Goal: Task Accomplishment & Management: Manage account settings

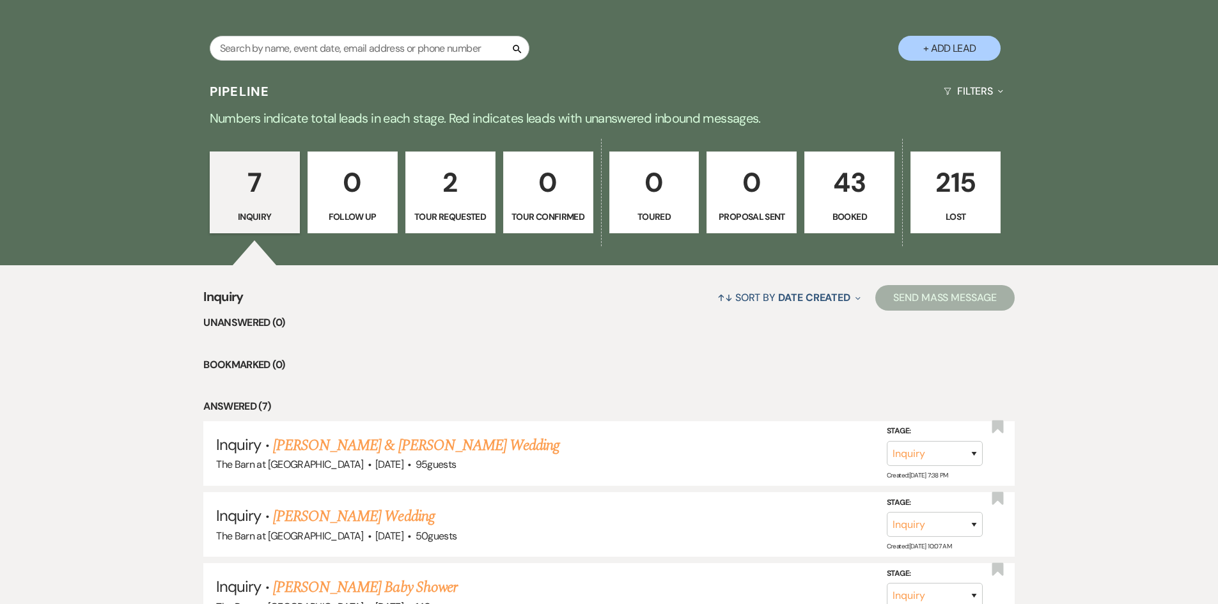
click at [866, 203] on p "43" at bounding box center [850, 182] width 74 height 43
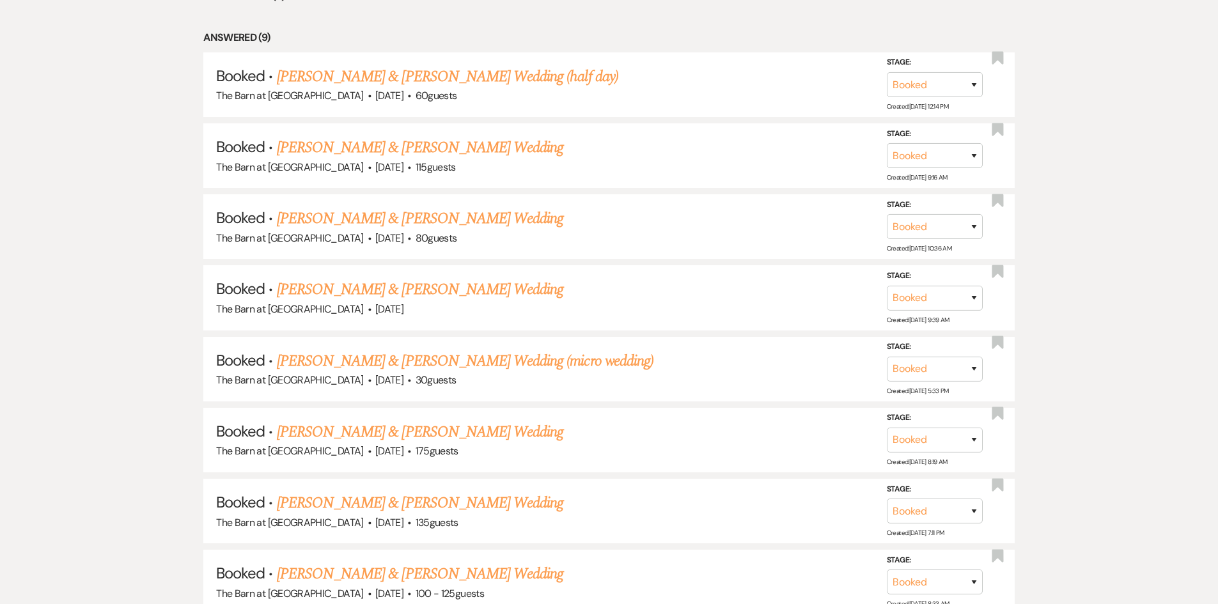
scroll to position [639, 0]
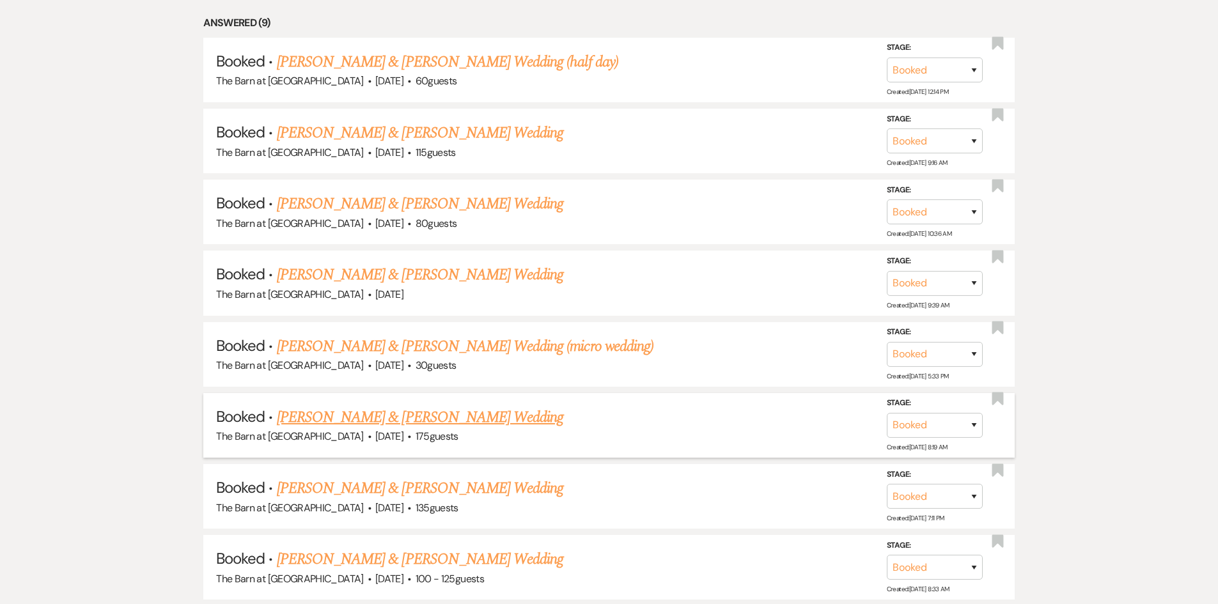
click at [465, 419] on link "[PERSON_NAME] & [PERSON_NAME] Wedding" at bounding box center [420, 417] width 286 height 23
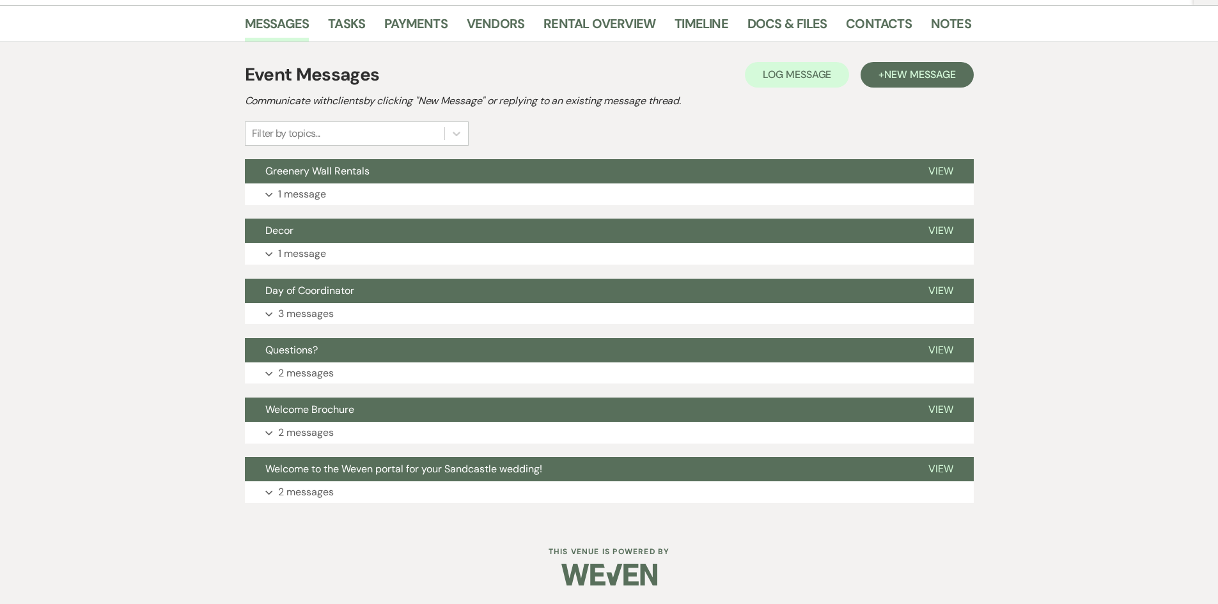
scroll to position [206, 0]
click at [341, 288] on span "Day of Coordinator" at bounding box center [309, 289] width 89 height 13
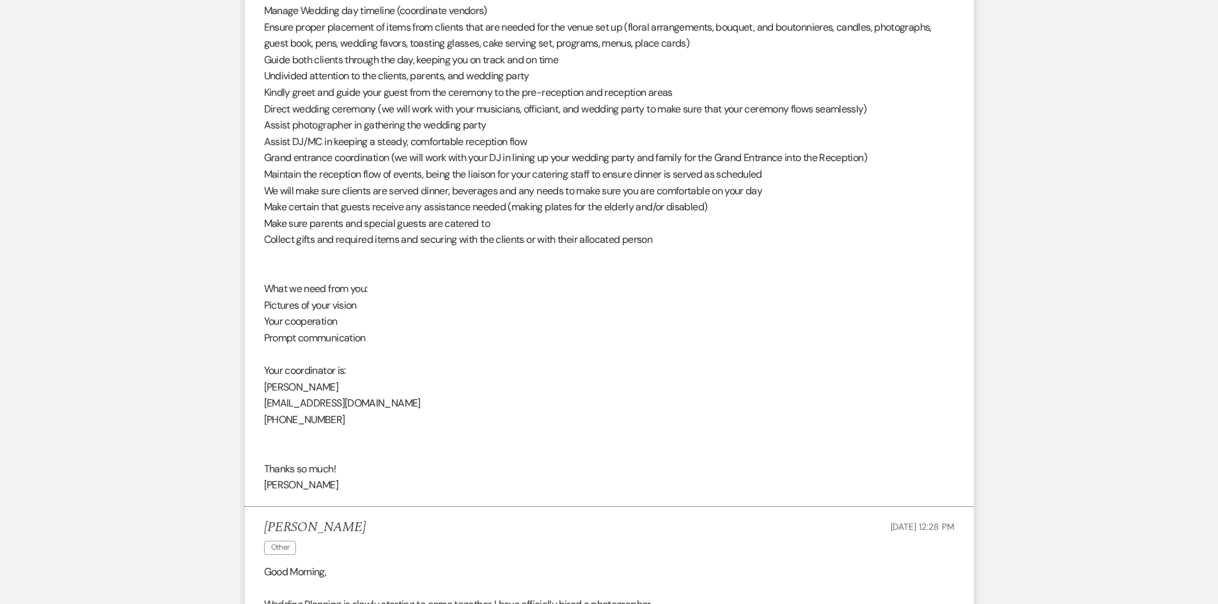
scroll to position [910, 0]
